Goal: Task Accomplishment & Management: Manage account settings

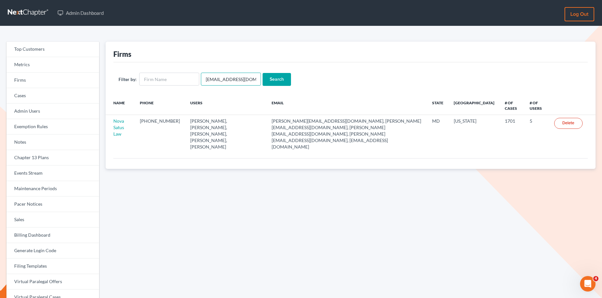
drag, startPoint x: 250, startPoint y: 76, endPoint x: 204, endPoint y: 77, distance: 46.5
click at [204, 77] on input "emabuena@gmail.com" at bounding box center [231, 79] width 60 height 13
drag, startPoint x: 204, startPoint y: 79, endPoint x: 255, endPoint y: 79, distance: 51.7
click at [255, 79] on input "emabuena@gmail.com" at bounding box center [231, 79] width 60 height 13
paste input "bfahy2001@yahoo"
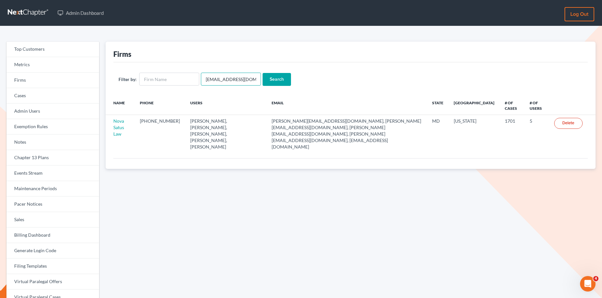
type input "bfahy2001@yahoo.com"
click at [275, 77] on input "Search" at bounding box center [276, 79] width 28 height 13
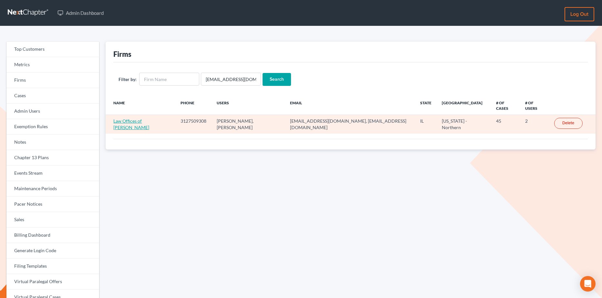
click at [149, 118] on link "Law Offices of [PERSON_NAME]" at bounding box center [131, 124] width 36 height 12
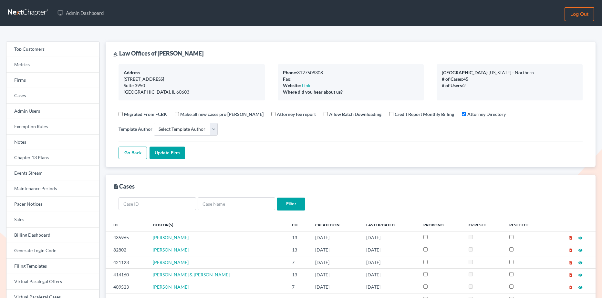
select select
click at [76, 82] on link "Firms" at bounding box center [52, 80] width 93 height 15
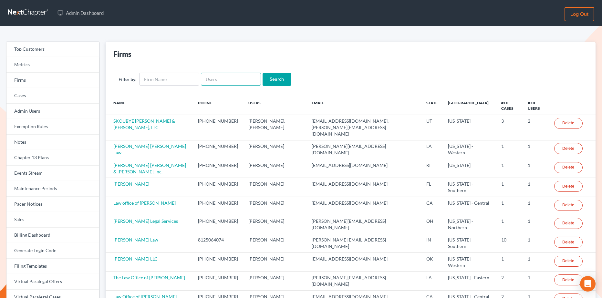
click at [251, 82] on input "text" at bounding box center [231, 79] width 60 height 13
paste input "Cgarratt@dellutrilawgroup.com"
type input "Cgarratt@dellutrilawgroup.com"
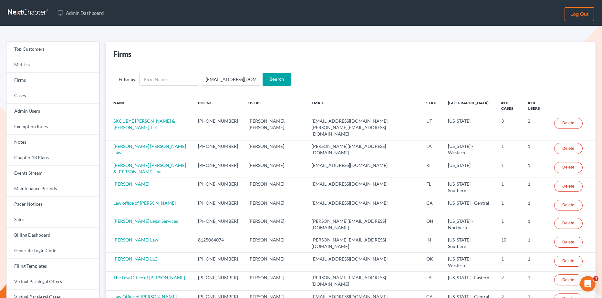
click at [278, 80] on input "Search" at bounding box center [276, 79] width 28 height 13
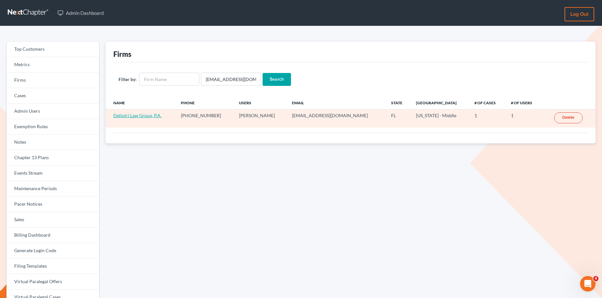
click at [153, 115] on link "Dellutri Law Group, P.A." at bounding box center [137, 115] width 48 height 5
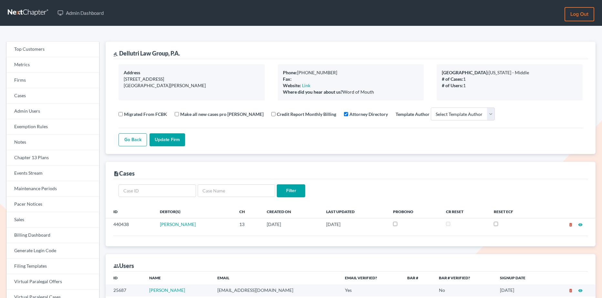
select select
